Goal: Ask a question

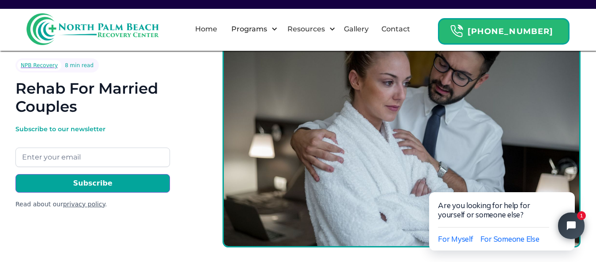
scroll to position [94, 0]
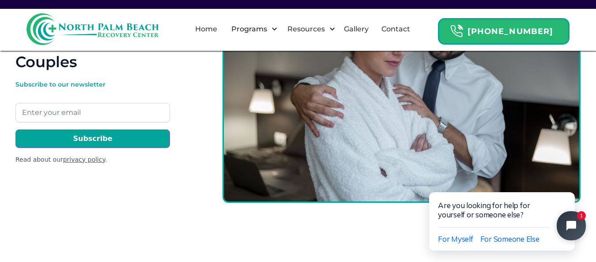
click at [575, 224] on icon "Close chat widget" at bounding box center [576, 226] width 14 height 14
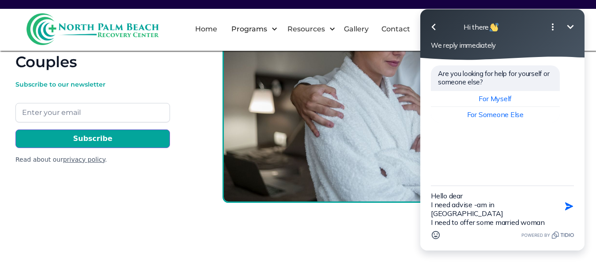
scroll to position [11, 0]
type textarea "Hello dear I need advise -am in [GEOGRAPHIC_DATA] I need to offer some married …"
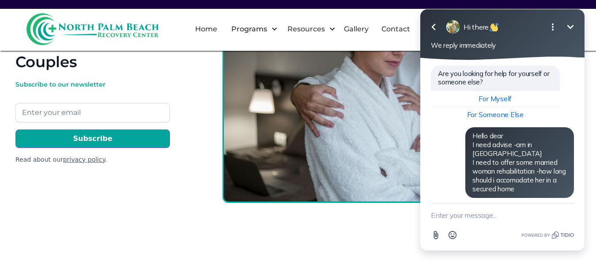
scroll to position [0, 0]
click at [516, 114] on span "For Someone Else" at bounding box center [495, 114] width 56 height 9
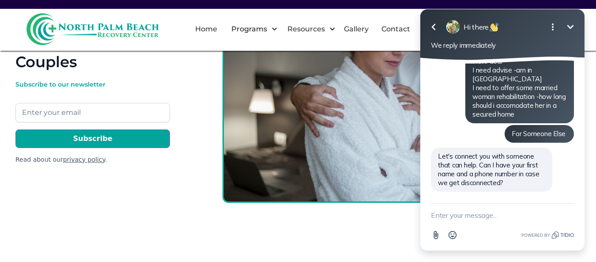
scroll to position [66, 0]
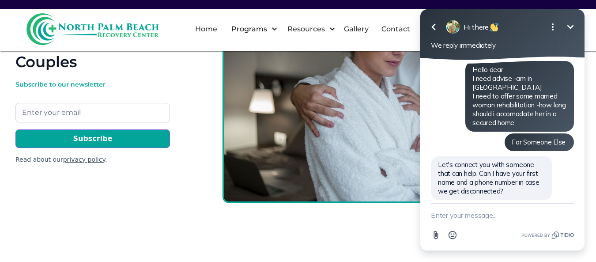
click at [431, 41] on button "For Someone Else" at bounding box center [495, 48] width 129 height 15
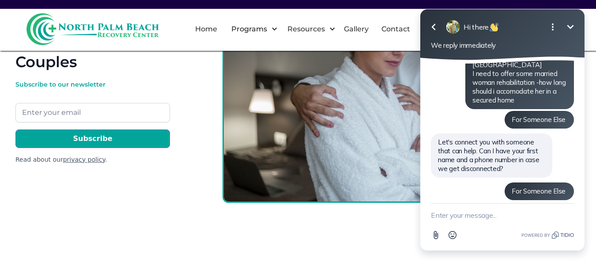
click at [467, 215] on textarea "New message" at bounding box center [502, 214] width 143 height 23
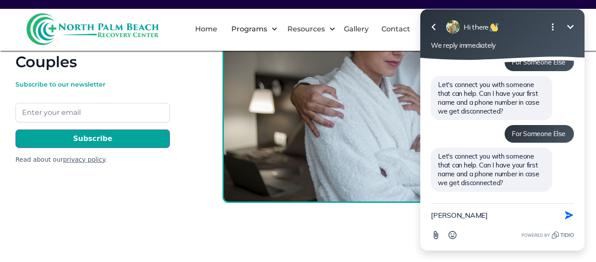
scroll to position [138, 0]
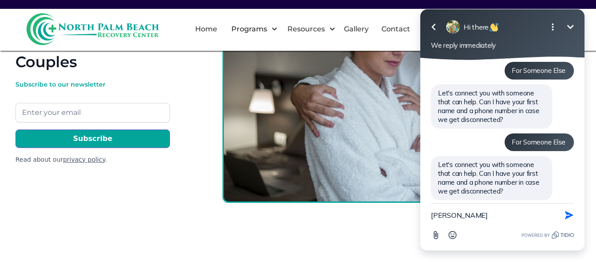
type textarea "[PERSON_NAME] [PERSON_NAME]"
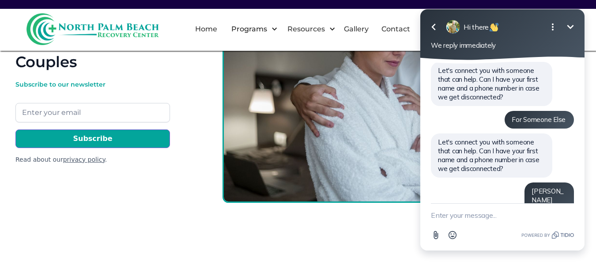
scroll to position [222, 0]
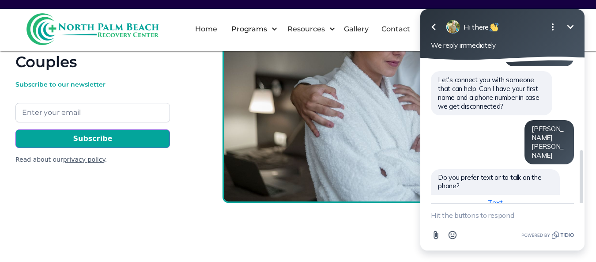
click at [497, 198] on span "Text" at bounding box center [495, 202] width 15 height 9
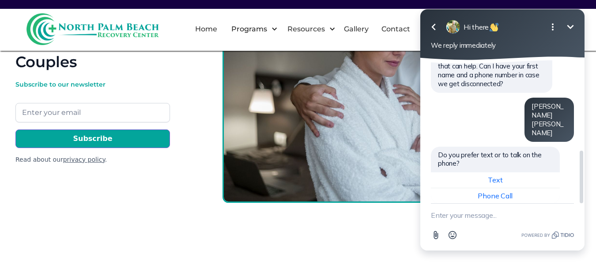
click at [562, 213] on span "Text" at bounding box center [558, 217] width 14 height 8
click at [555, 213] on span "Text" at bounding box center [558, 217] width 14 height 8
click at [494, 175] on span "Text" at bounding box center [495, 179] width 15 height 9
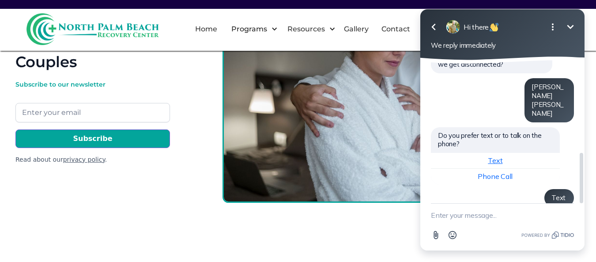
click at [493, 156] on span "Text" at bounding box center [495, 160] width 15 height 9
